Goal: Check status: Check status

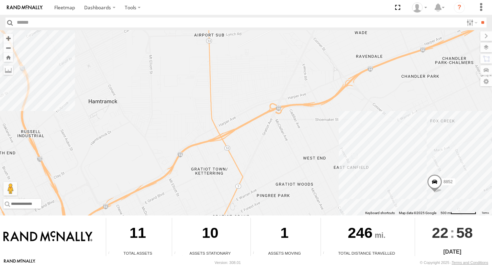
click at [380, 146] on div "8852 5" at bounding box center [246, 122] width 492 height 185
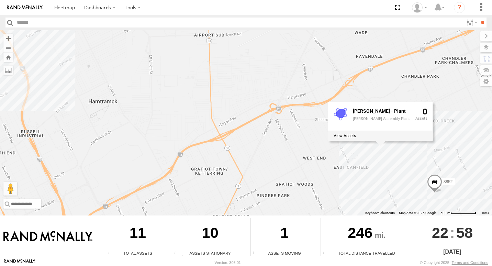
click at [214, 159] on div "8852 5 MACK - Plant Mack Assembly Plant 0" at bounding box center [246, 122] width 492 height 185
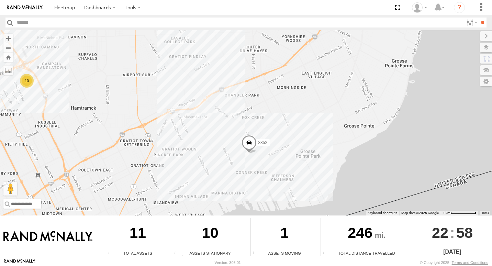
click at [24, 77] on div "10" at bounding box center [27, 81] width 14 height 14
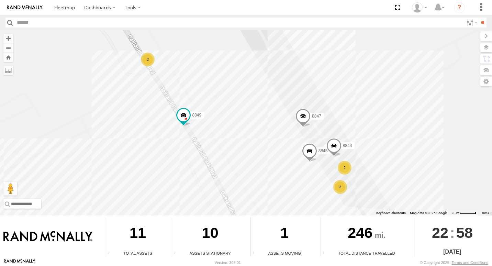
click at [148, 66] on div "2" at bounding box center [148, 60] width 14 height 14
